Goal: Information Seeking & Learning: Compare options

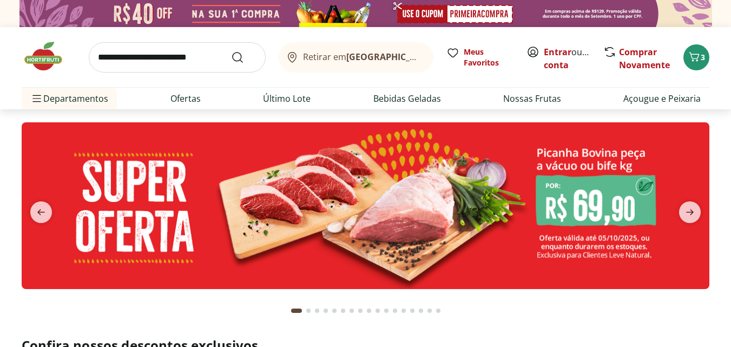
click at [160, 52] on input "search" at bounding box center [177, 57] width 177 height 30
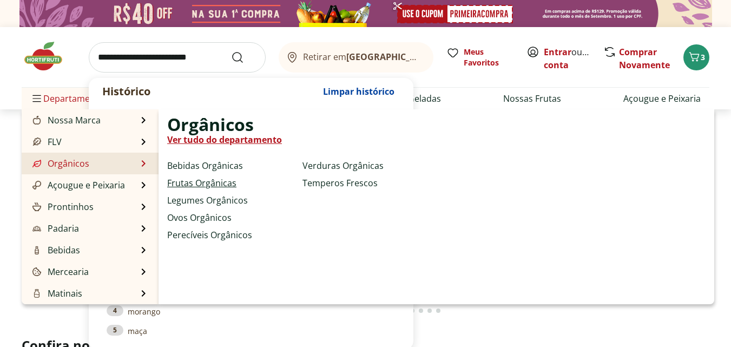
click at [214, 181] on link "Frutas Orgânicas" at bounding box center [201, 183] width 69 height 13
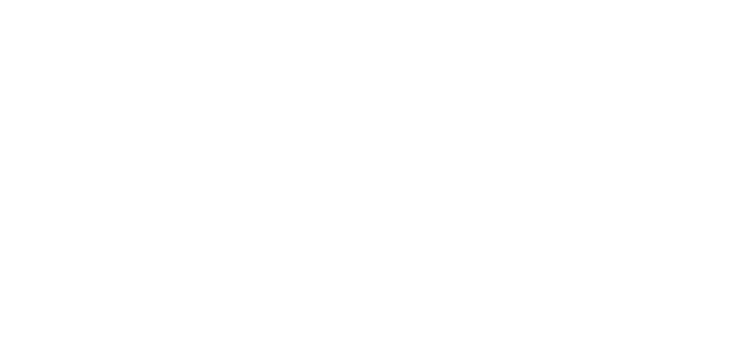
select select "**********"
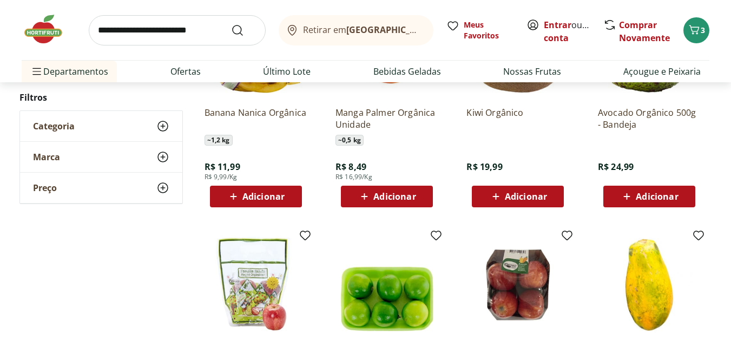
scroll to position [541, 0]
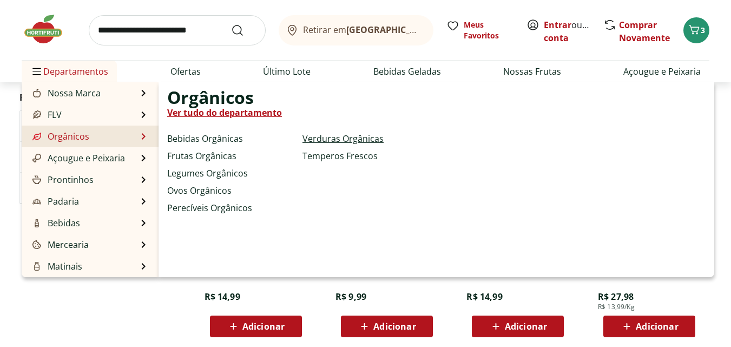
click at [361, 136] on link "Verduras Orgânicas" at bounding box center [343, 138] width 81 height 13
select select "**********"
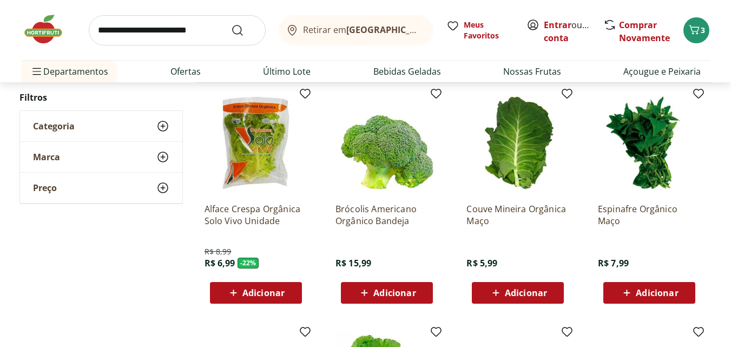
scroll to position [108, 0]
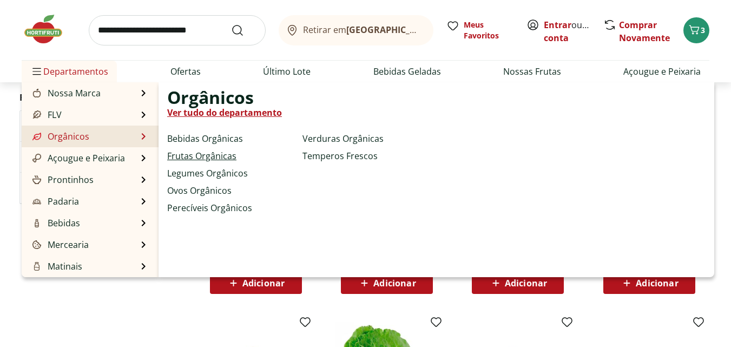
click at [205, 157] on link "Frutas Orgânicas" at bounding box center [201, 155] width 69 height 13
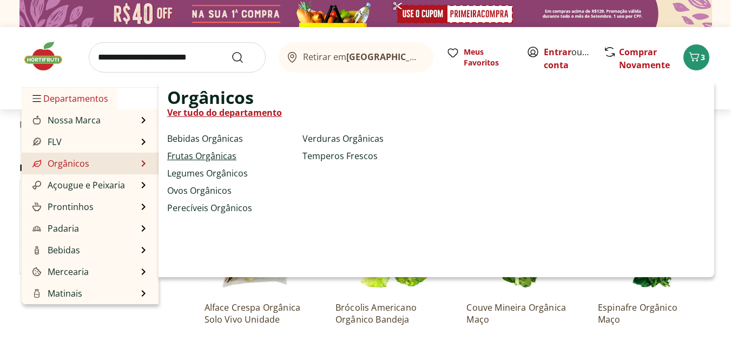
select select "**********"
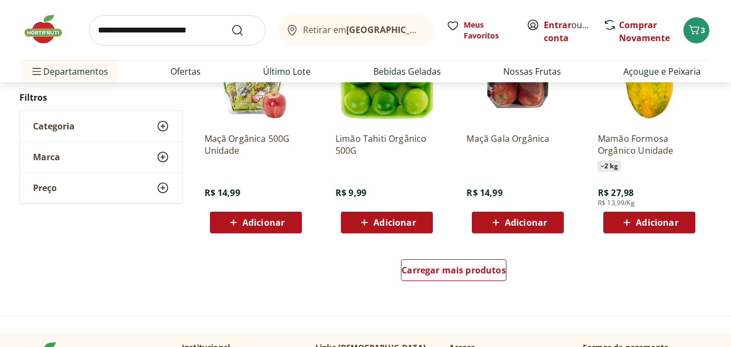
scroll to position [650, 0]
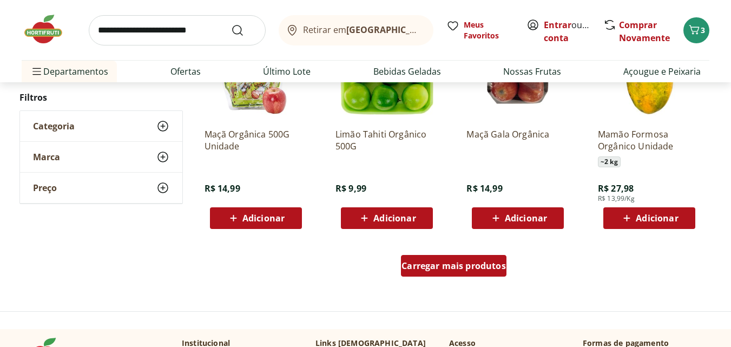
click at [453, 263] on span "Carregar mais produtos" at bounding box center [454, 266] width 104 height 9
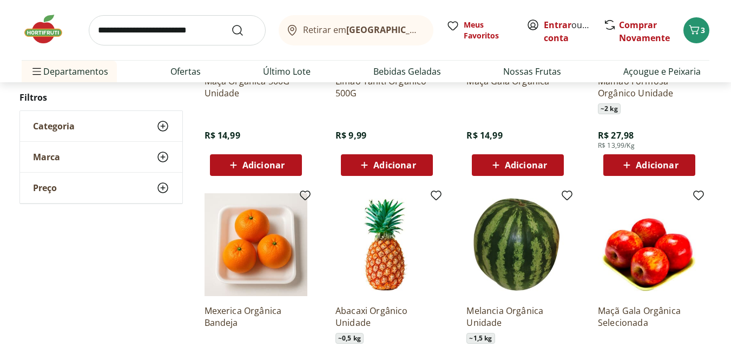
scroll to position [704, 0]
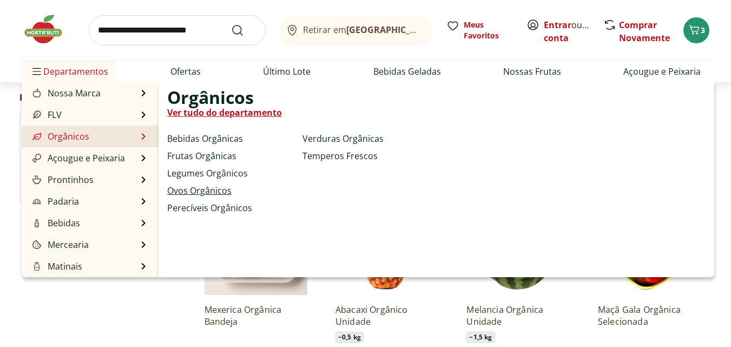
click at [210, 192] on link "Ovos Orgânicos" at bounding box center [199, 190] width 64 height 13
select select "**********"
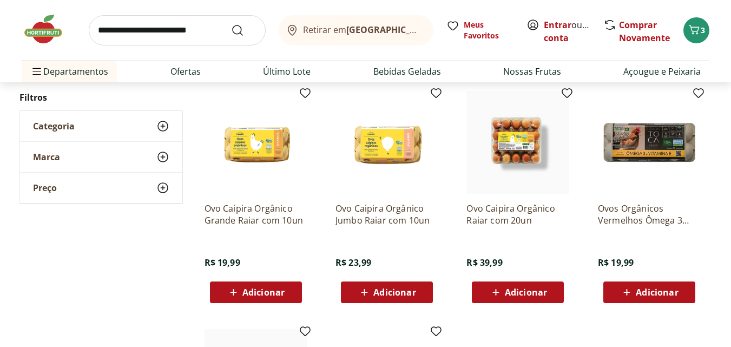
scroll to position [325, 0]
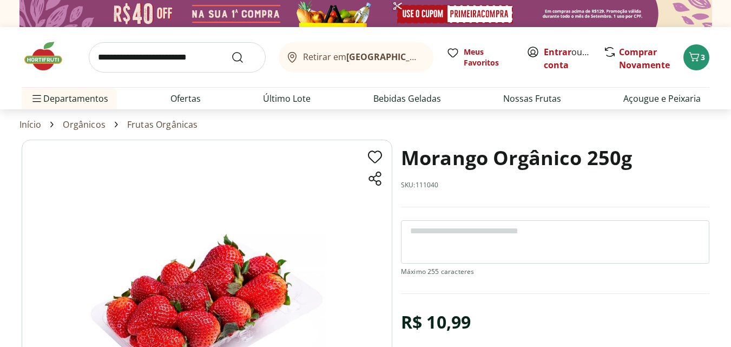
click at [449, 157] on h1 "Morango Orgânico 250g" at bounding box center [516, 158] width 231 height 37
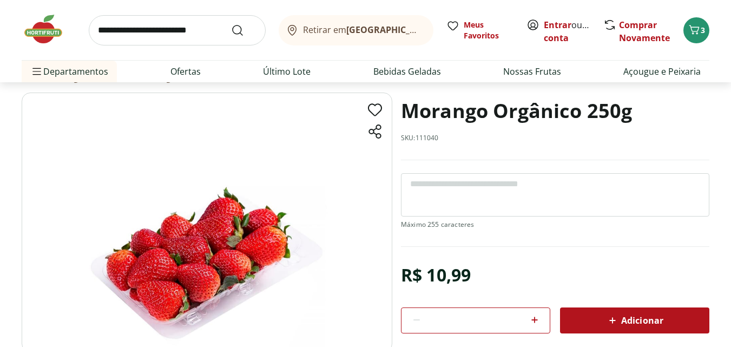
scroll to position [54, 0]
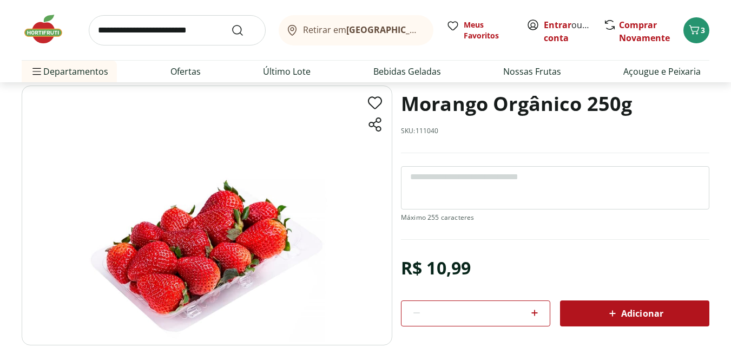
click at [475, 107] on h1 "Morango Orgânico 250g" at bounding box center [516, 104] width 231 height 37
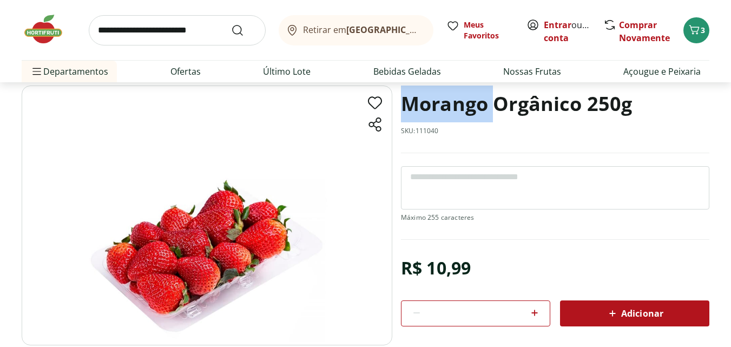
click at [475, 107] on h1 "Morango Orgânico 250g" at bounding box center [516, 104] width 231 height 37
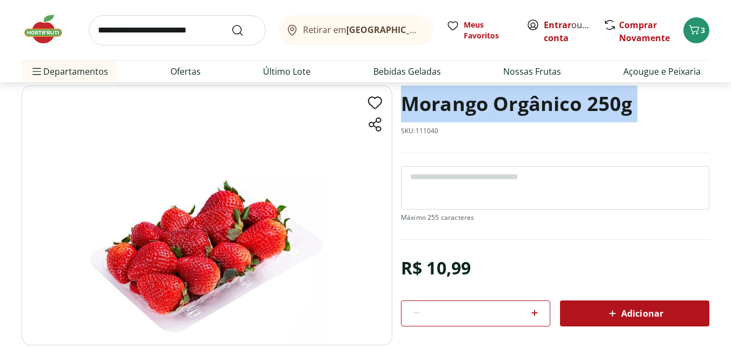
click at [475, 107] on h1 "Morango Orgânico 250g" at bounding box center [516, 104] width 231 height 37
copy h1 "Morango Orgânico 250g"
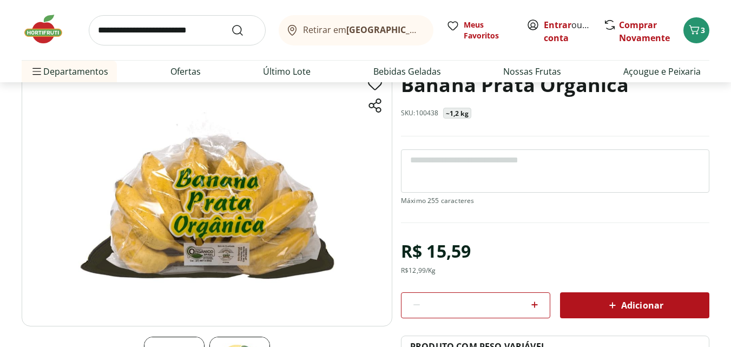
scroll to position [54, 0]
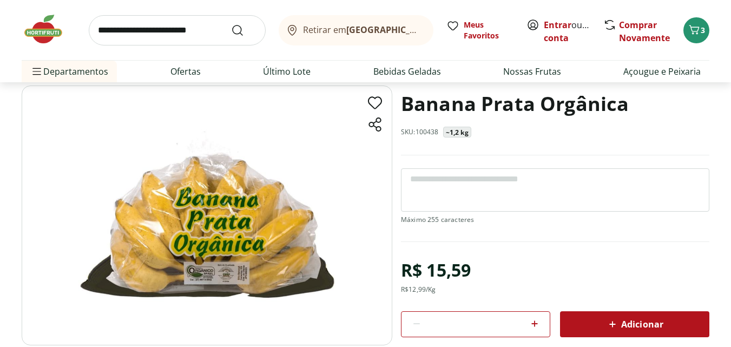
click at [428, 98] on h1 "Banana Prata Orgânica" at bounding box center [515, 104] width 228 height 37
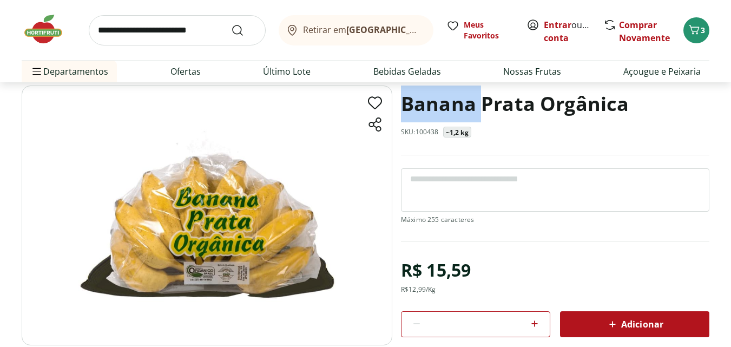
click at [428, 98] on h1 "Banana Prata Orgânica" at bounding box center [515, 104] width 228 height 37
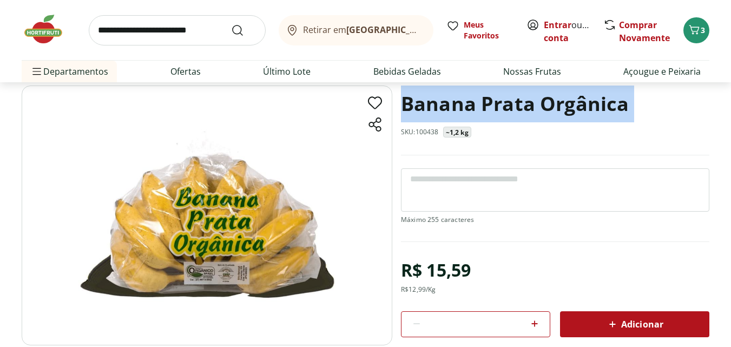
click at [428, 98] on h1 "Banana Prata Orgânica" at bounding box center [515, 104] width 228 height 37
copy h1 "Banana Prata Orgânica"
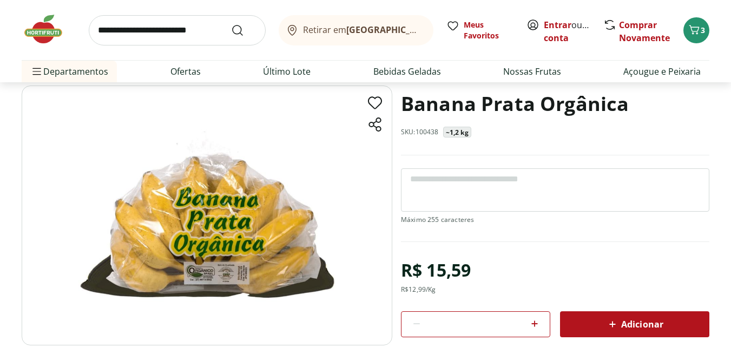
scroll to position [108, 0]
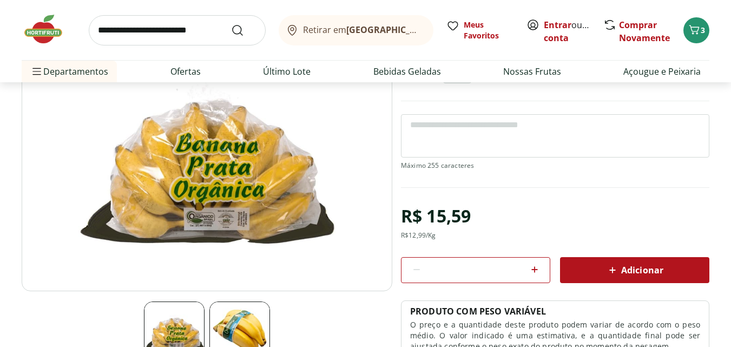
click at [426, 237] on div "R$ 12,99 /Kg" at bounding box center [418, 235] width 35 height 9
drag, startPoint x: 428, startPoint y: 235, endPoint x: 411, endPoint y: 233, distance: 16.9
click at [411, 233] on div "R$ 12,99 /Kg" at bounding box center [418, 235] width 35 height 9
copy div "12,99"
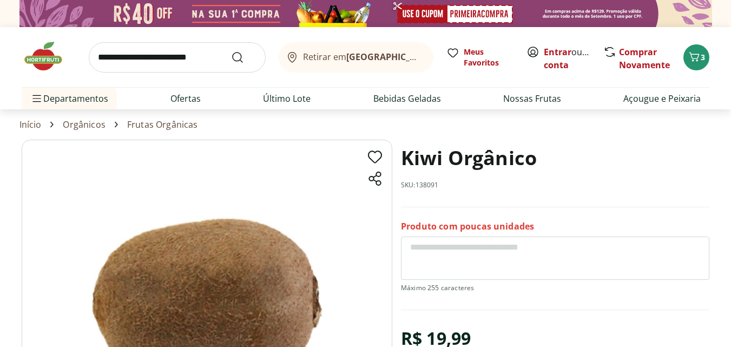
click at [449, 149] on h1 "Kiwi Orgânico" at bounding box center [469, 158] width 136 height 37
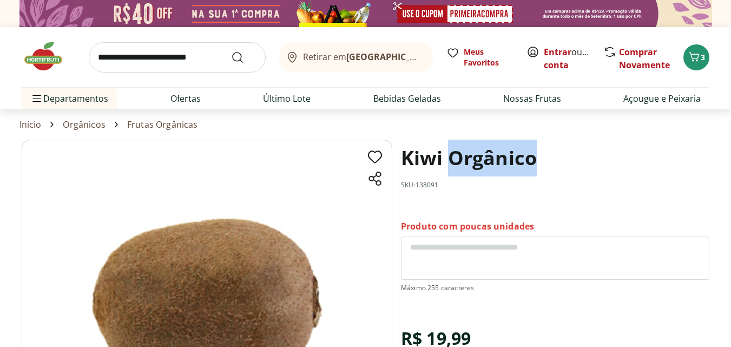
click at [449, 149] on h1 "Kiwi Orgânico" at bounding box center [469, 158] width 136 height 37
copy h1 "Kiwi Orgânico"
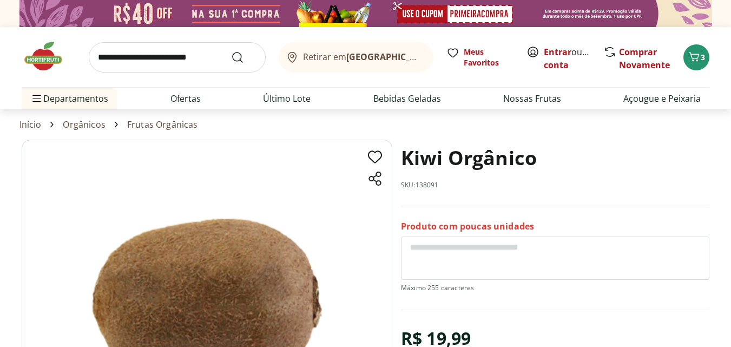
click at [446, 171] on h1 "Kiwi Orgânico" at bounding box center [469, 158] width 136 height 37
click at [445, 171] on h1 "Kiwi Orgânico" at bounding box center [469, 158] width 136 height 37
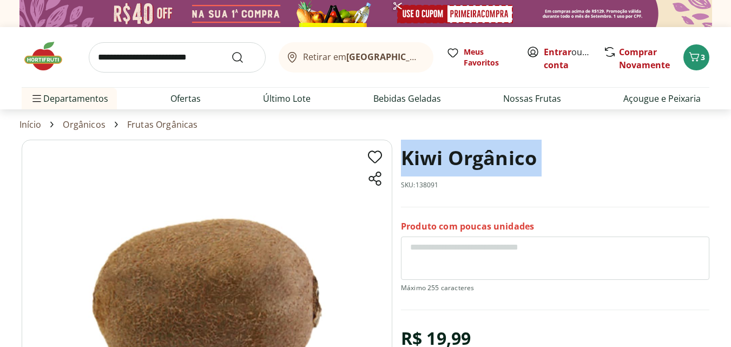
click at [445, 171] on h1 "Kiwi Orgânico" at bounding box center [469, 158] width 136 height 37
copy h1 "Kiwi Orgânico"
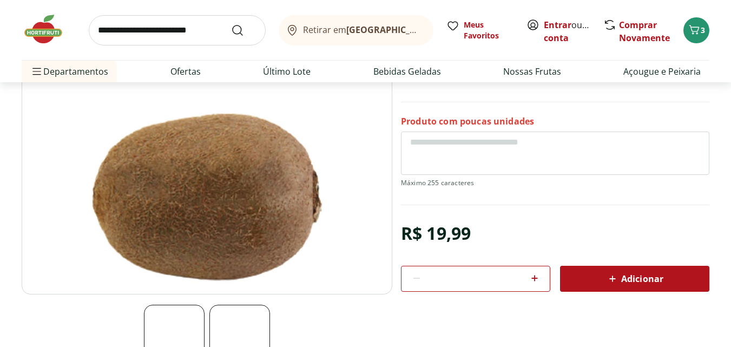
scroll to position [108, 0]
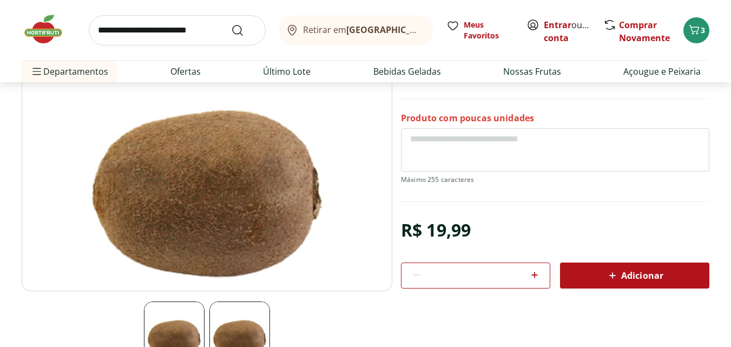
click at [447, 230] on div "R$ 19,99" at bounding box center [436, 230] width 70 height 30
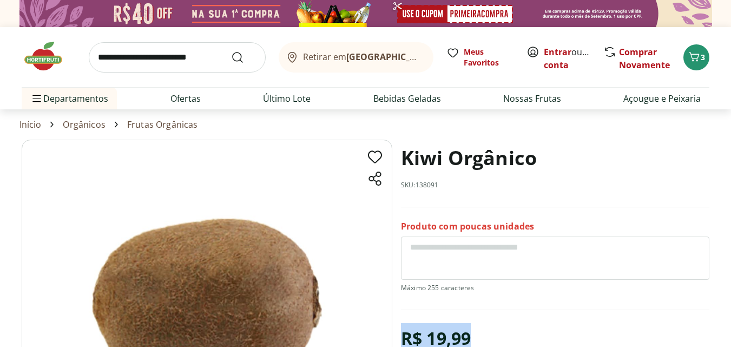
scroll to position [54, 0]
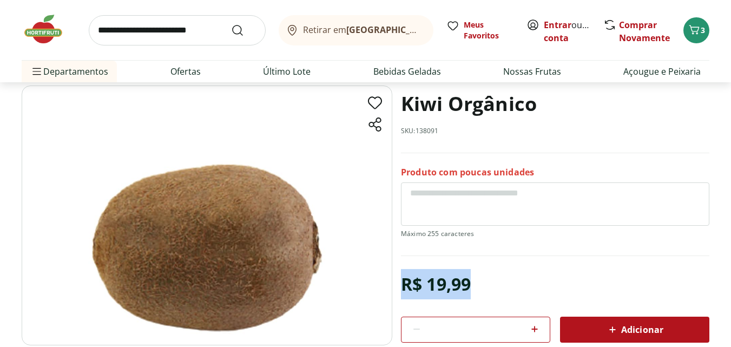
copy div "R$ 19,99"
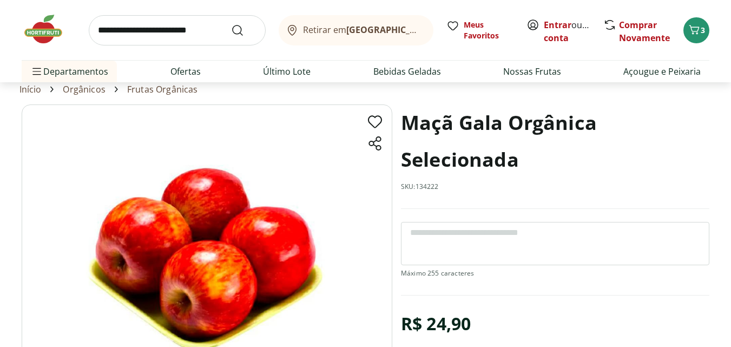
scroll to position [54, 0]
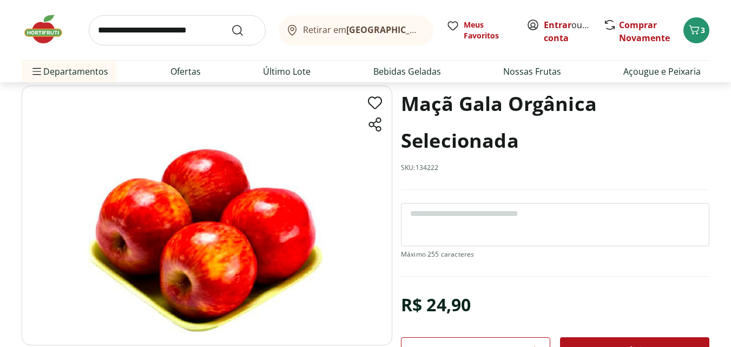
click at [428, 87] on h1 "Maçã Gala Orgânica Selecionada" at bounding box center [555, 123] width 309 height 74
click at [432, 99] on h1 "Maçã Gala Orgânica Selecionada" at bounding box center [555, 123] width 309 height 74
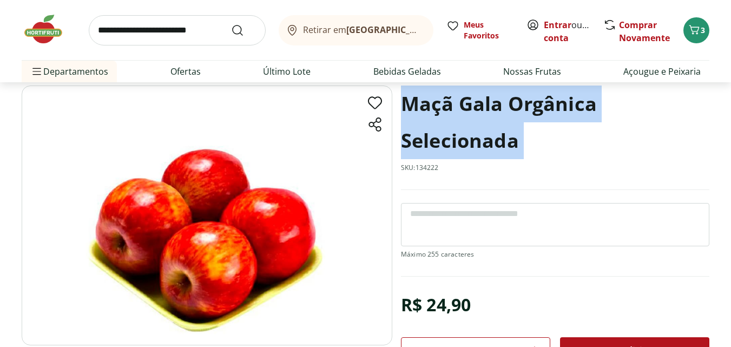
click at [432, 99] on h1 "Maçã Gala Orgânica Selecionada" at bounding box center [555, 123] width 309 height 74
copy h1 "Maçã Gala Orgânica Selecionada"
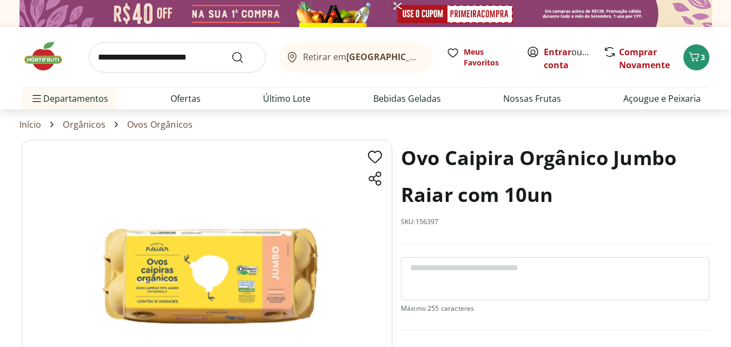
click at [432, 158] on h1 "Ovo Caipira Orgânico Jumbo Raiar com 10un" at bounding box center [555, 177] width 309 height 74
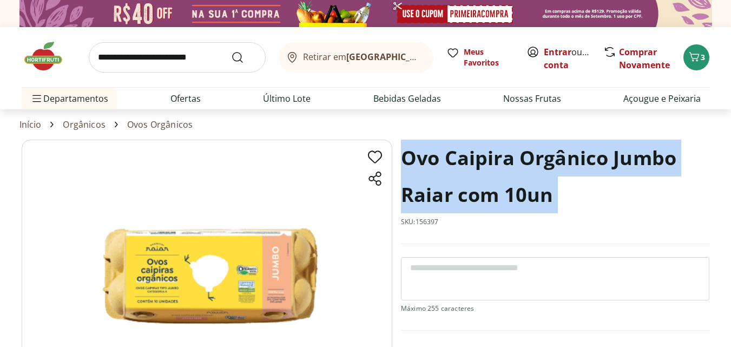
click at [432, 158] on h1 "Ovo Caipira Orgânico Jumbo Raiar com 10un" at bounding box center [555, 177] width 309 height 74
copy h1 "Ovo Caipira Orgânico Jumbo Raiar com 10un"
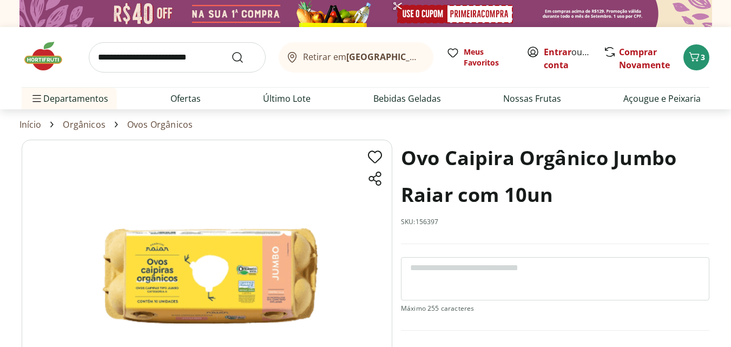
scroll to position [162, 0]
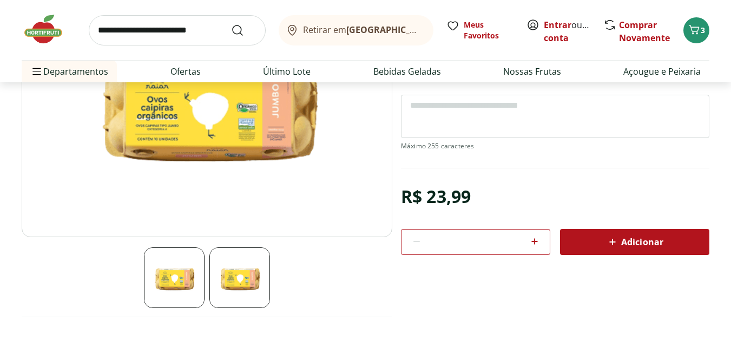
click at [443, 194] on section "Ovo Caipira Orgânico Jumbo Raiar com 10un SKU: 156397 R$ 23,99 * Adicionar Ovo …" at bounding box center [555, 115] width 309 height 277
click at [443, 194] on div "R$ 23,99" at bounding box center [436, 196] width 70 height 30
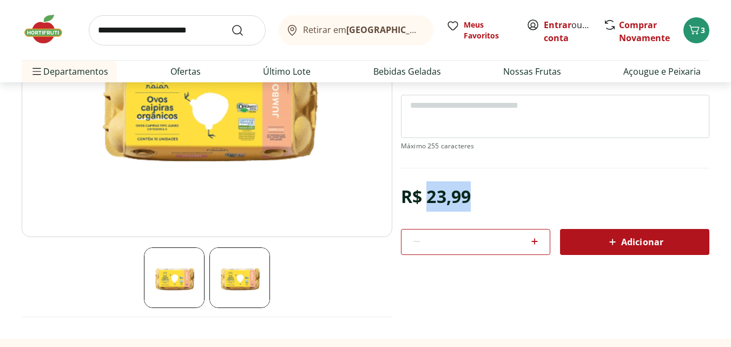
copy div "23,99"
